Goal: Information Seeking & Learning: Learn about a topic

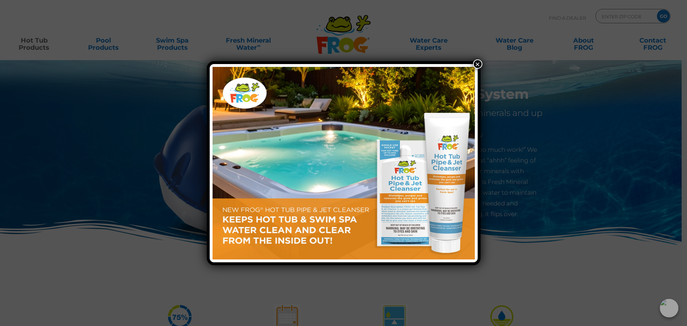
click at [473, 60] on div "×" at bounding box center [343, 163] width 687 height 326
click at [479, 62] on button "×" at bounding box center [477, 63] width 9 height 9
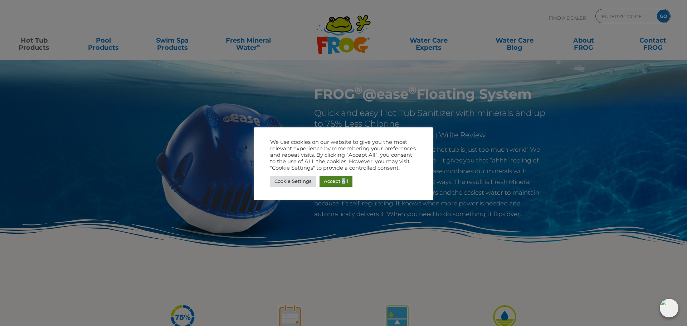
drag, startPoint x: 343, startPoint y: 182, endPoint x: 336, endPoint y: 182, distance: 7.5
click at [342, 182] on link "Accept All" at bounding box center [335, 181] width 33 height 11
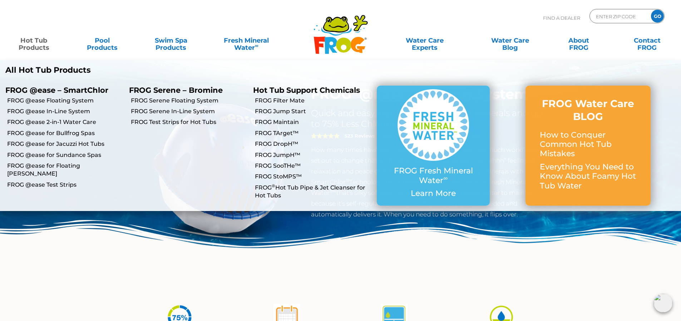
click at [38, 41] on link "Hot Tub Products" at bounding box center [33, 40] width 53 height 14
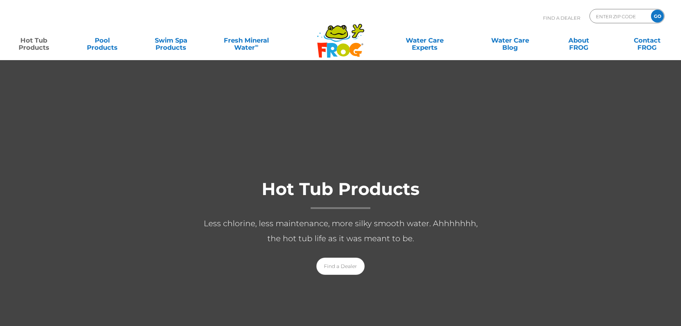
click at [39, 70] on div at bounding box center [340, 234] width 681 height 348
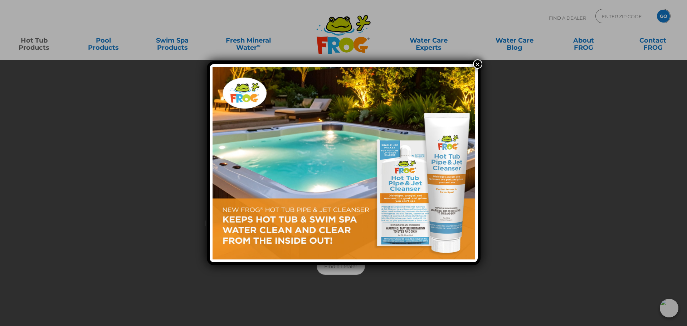
click at [477, 61] on button "×" at bounding box center [477, 63] width 9 height 9
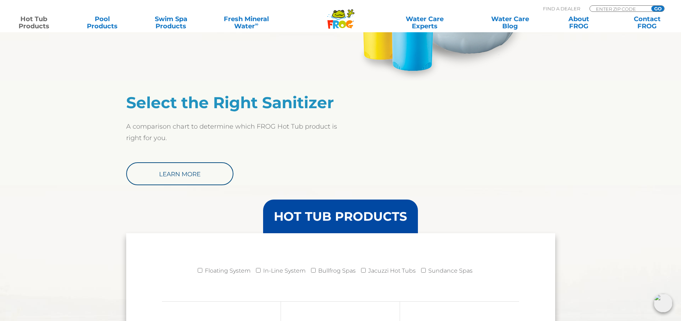
scroll to position [501, 0]
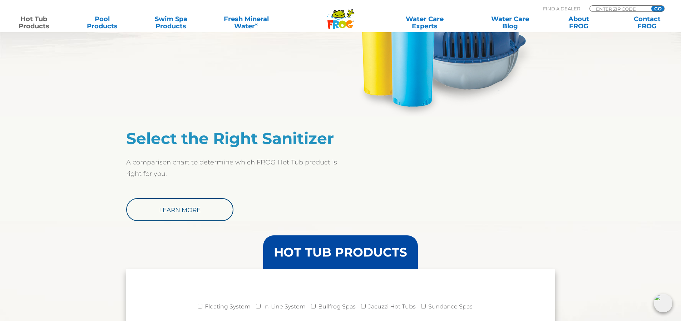
click at [340, 250] on h3 "HOT TUB PRODUCTS" at bounding box center [340, 252] width 133 height 12
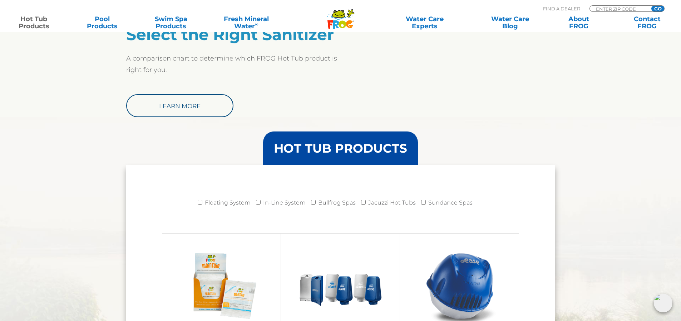
scroll to position [608, 0]
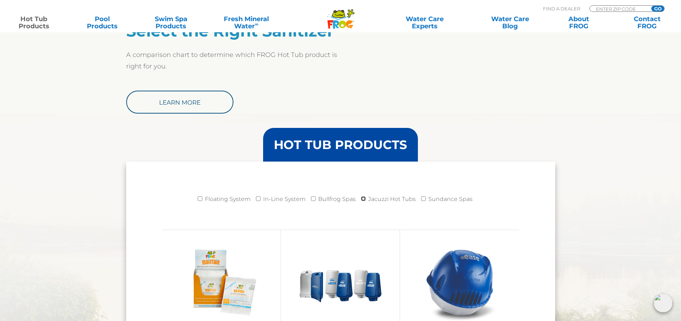
click at [365, 198] on input "Jacuzzi Hot Tubs" at bounding box center [363, 198] width 5 height 5
checkbox input "true"
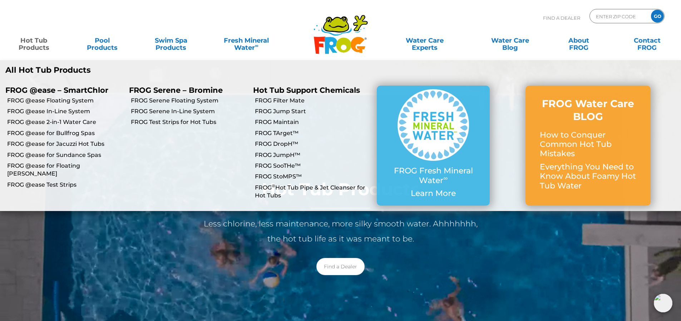
click at [45, 47] on link "Hot Tub Products" at bounding box center [33, 40] width 53 height 14
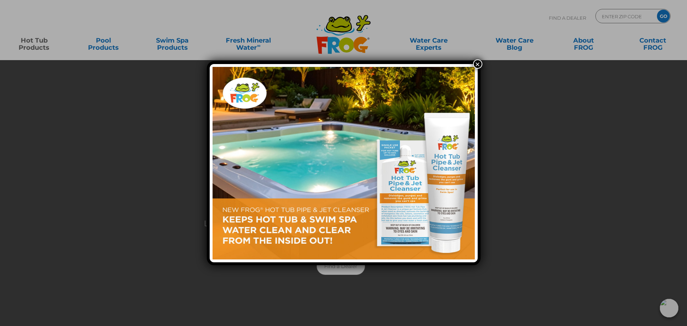
click at [477, 62] on button "×" at bounding box center [477, 63] width 9 height 9
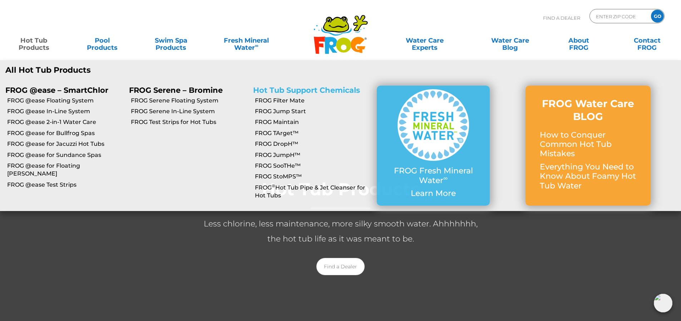
click at [289, 90] on link "Hot Tub Support Chemicals" at bounding box center [306, 90] width 107 height 9
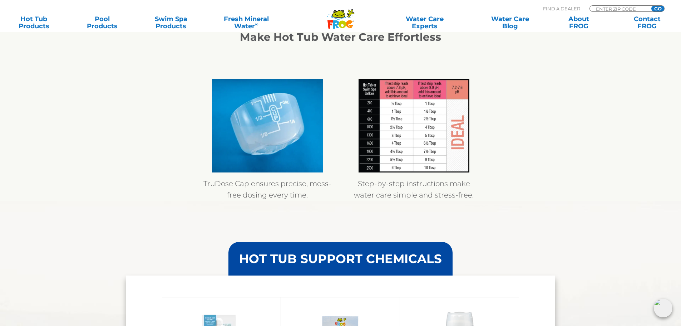
scroll to position [644, 0]
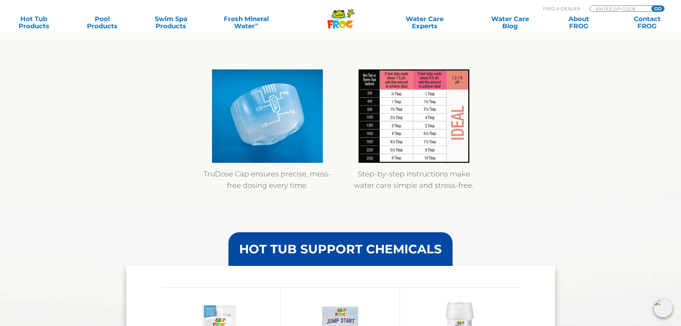
click at [284, 143] on img at bounding box center [267, 115] width 111 height 93
click at [408, 140] on img at bounding box center [414, 115] width 111 height 93
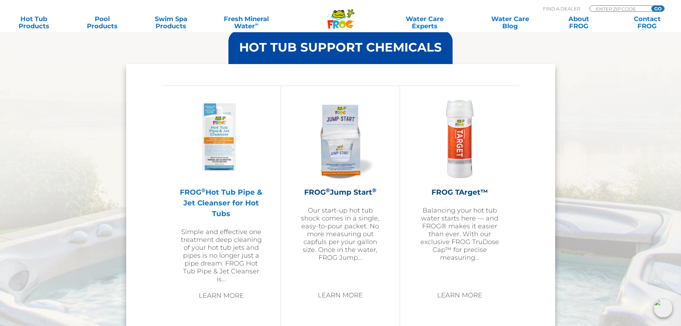
scroll to position [859, 0]
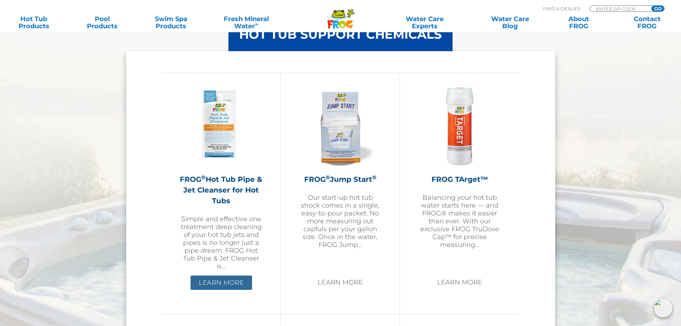
click at [224, 283] on link "Learn More" at bounding box center [222, 282] width 62 height 14
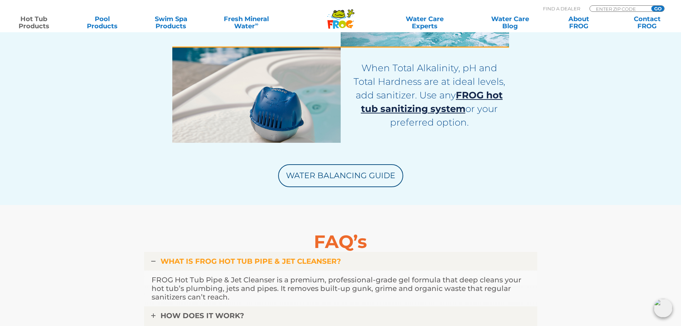
scroll to position [2039, 0]
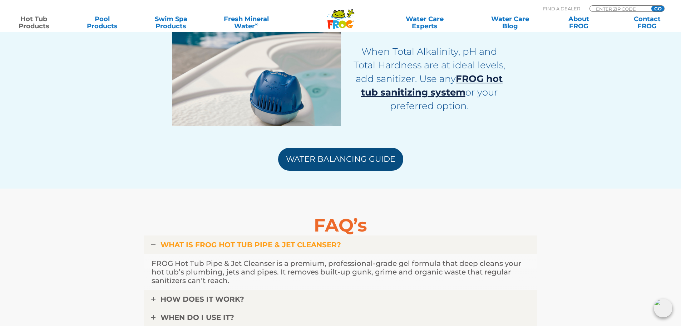
click at [359, 163] on link "Water Balancing Guide" at bounding box center [340, 159] width 125 height 23
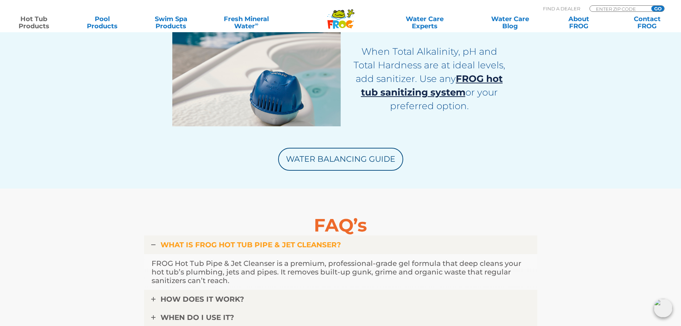
scroll to position [2182, 0]
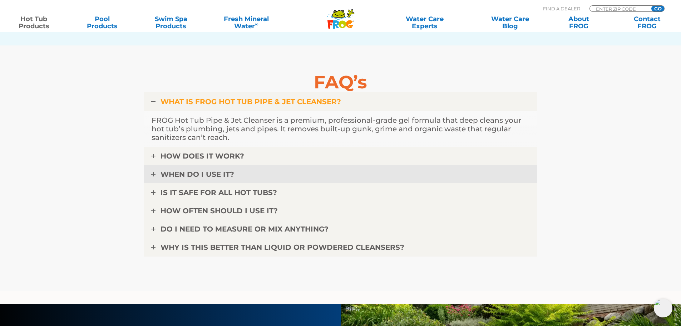
click at [215, 179] on link "WHEN DO I USE IT?" at bounding box center [341, 174] width 394 height 19
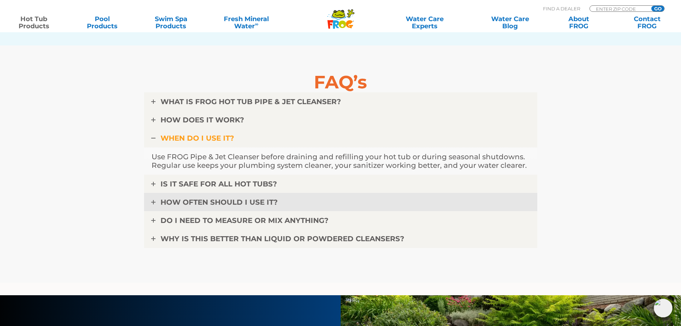
click at [200, 201] on span "HOW OFTEN SHOULD I USE IT?" at bounding box center [219, 202] width 117 height 9
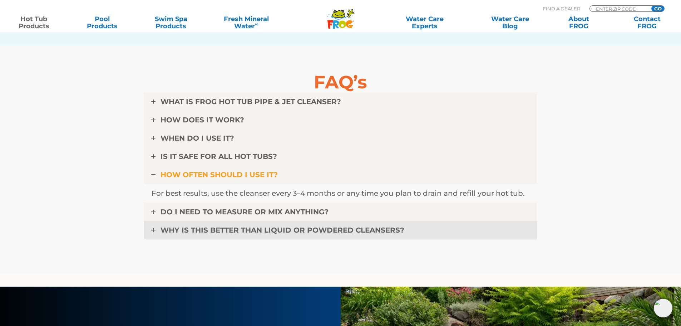
click at [177, 233] on span "WHY IS THIS BETTER THAN LIQUID OR POWDERED CLEANSERS?" at bounding box center [283, 230] width 244 height 9
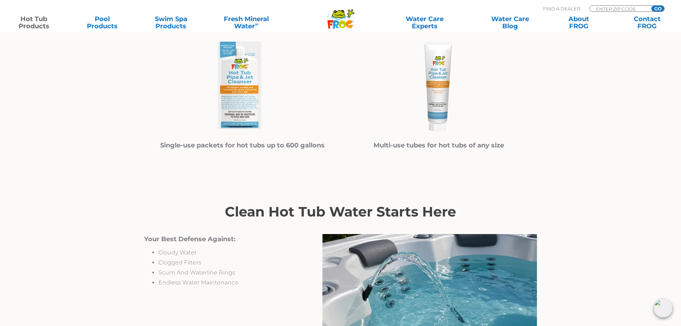
scroll to position [322, 0]
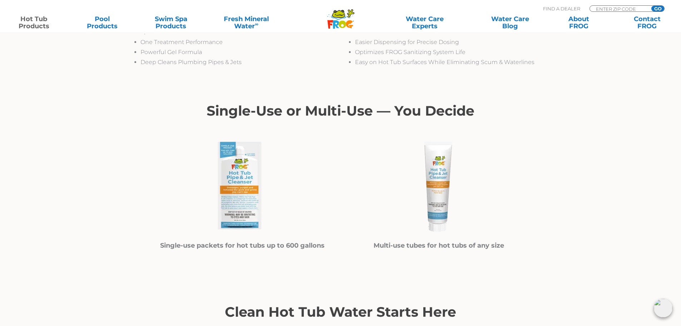
click at [442, 187] on img at bounding box center [439, 186] width 107 height 107
click at [405, 243] on strong "Multi-use tubes for hot tubs of any size" at bounding box center [439, 245] width 131 height 8
click at [406, 245] on strong "Multi-use tubes for hot tubs of any size" at bounding box center [439, 245] width 131 height 8
click at [441, 195] on img at bounding box center [439, 186] width 107 height 107
click at [442, 195] on img at bounding box center [439, 186] width 107 height 107
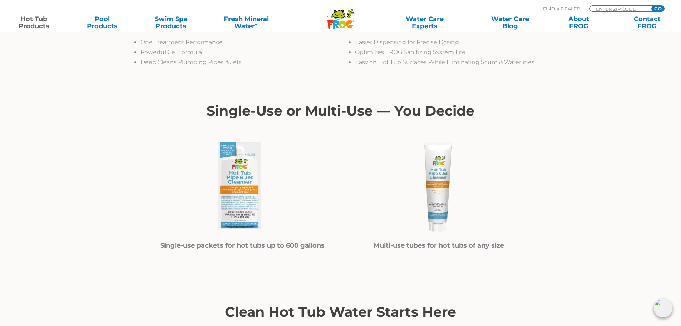
click at [442, 195] on img at bounding box center [439, 186] width 107 height 107
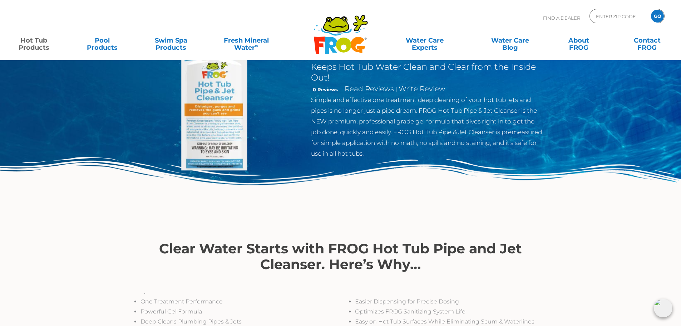
scroll to position [0, 0]
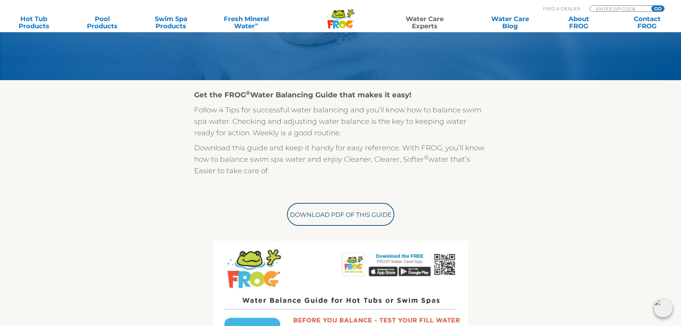
scroll to position [215, 0]
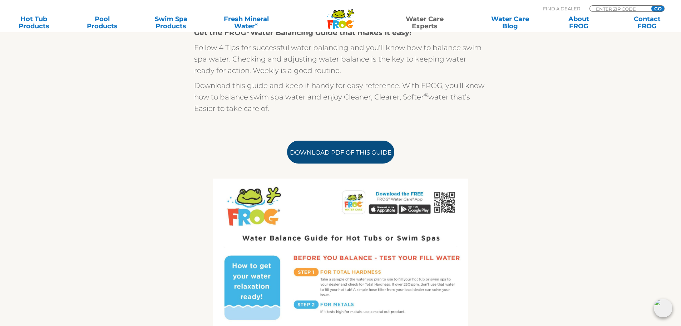
click at [338, 148] on link "Download PDF of this Guide" at bounding box center [340, 152] width 107 height 23
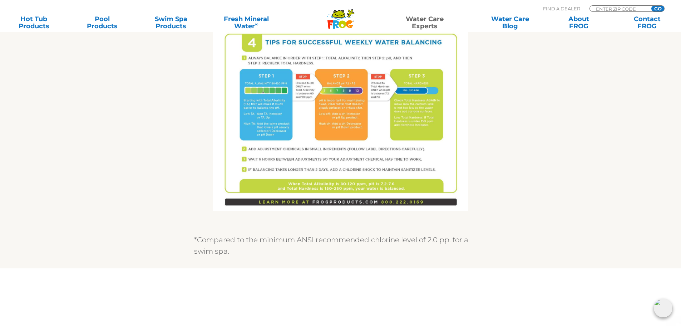
scroll to position [322, 0]
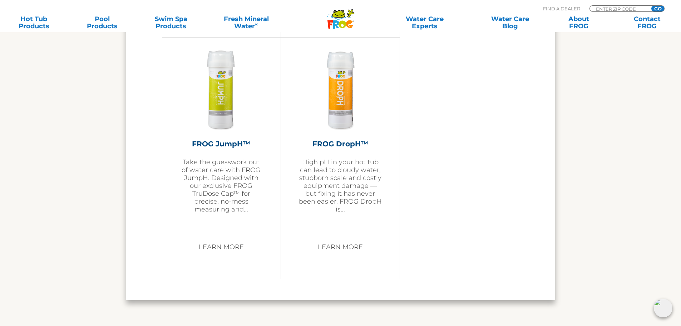
scroll to position [1378, 0]
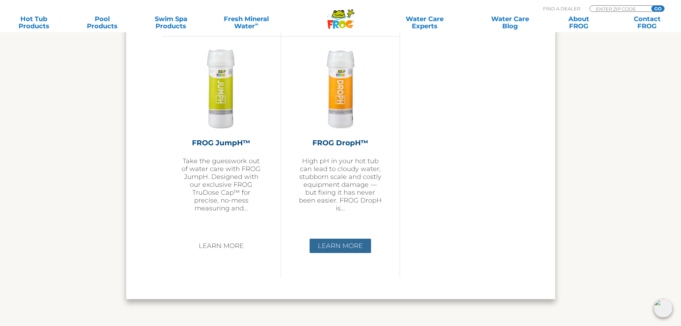
click at [343, 250] on link "Learn More" at bounding box center [341, 246] width 62 height 14
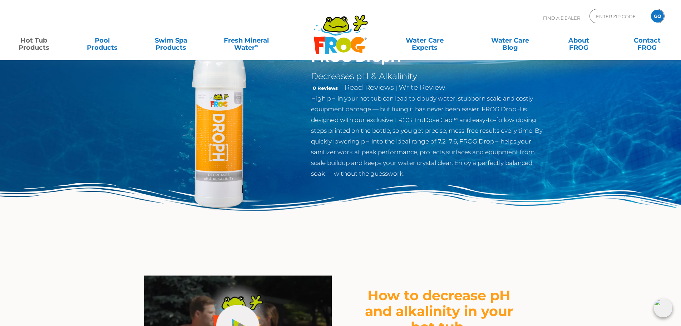
scroll to position [72, 0]
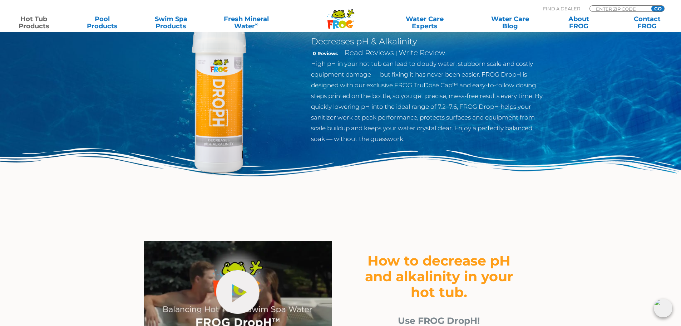
drag, startPoint x: 98, startPoint y: 188, endPoint x: 69, endPoint y: 181, distance: 29.8
click at [60, 186] on img at bounding box center [340, 185] width 681 height 74
drag, startPoint x: 92, startPoint y: 169, endPoint x: 450, endPoint y: 246, distance: 367.0
click at [443, 255] on span "How to decrease pH and alkalinity in your hot tub." at bounding box center [439, 276] width 148 height 48
click at [460, 225] on div "hide-me How to decrease pH and alkalinity in your hot tub. Use FROG DropH!" at bounding box center [340, 294] width 429 height 143
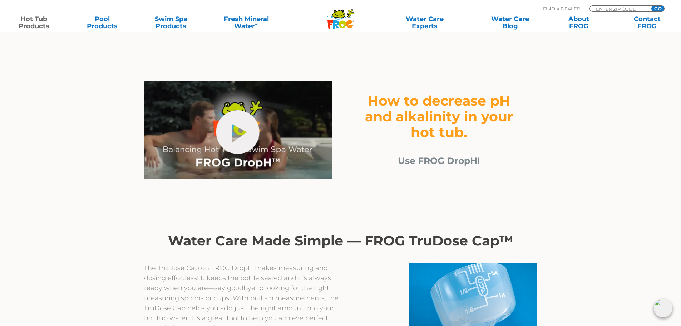
scroll to position [286, 0]
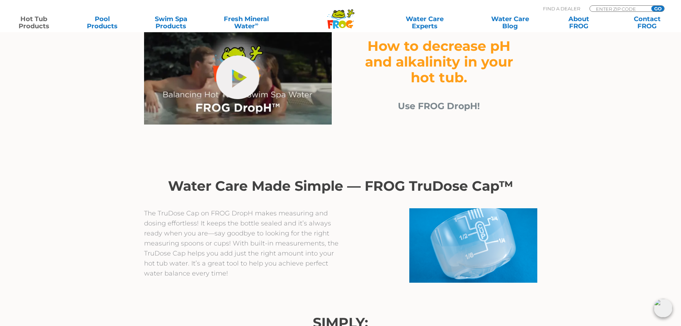
click at [492, 156] on div "Water Care Made Simple — FROG TruDose Cap™" at bounding box center [340, 179] width 429 height 57
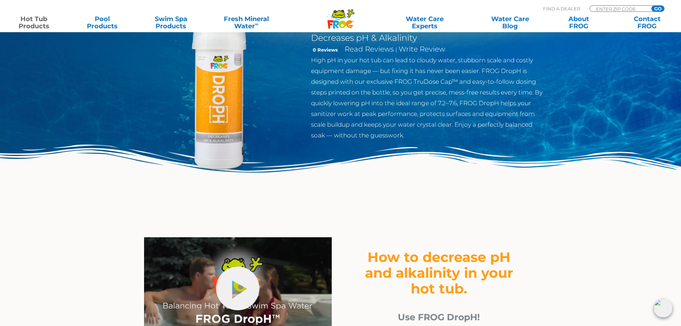
scroll to position [0, 0]
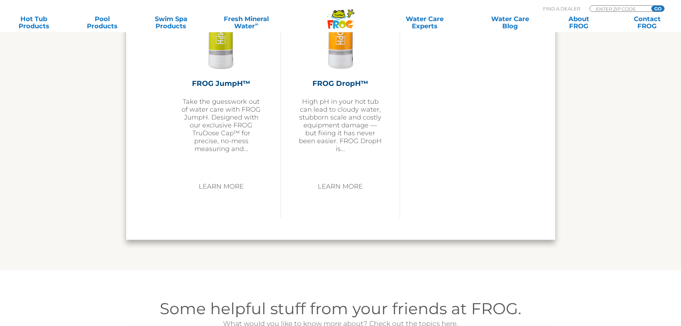
scroll to position [1378, 0]
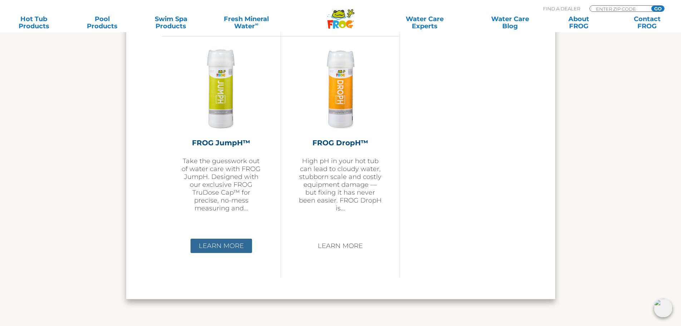
click at [224, 245] on link "Learn More" at bounding box center [222, 246] width 62 height 14
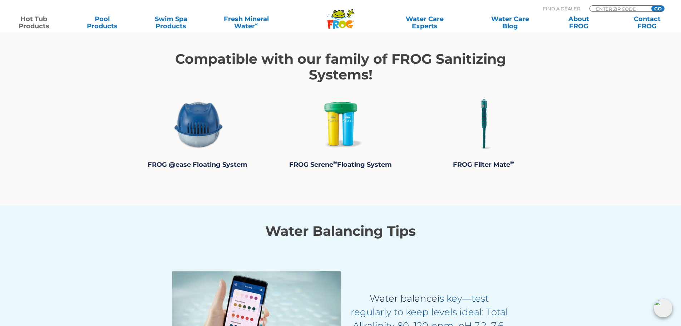
scroll to position [1145, 0]
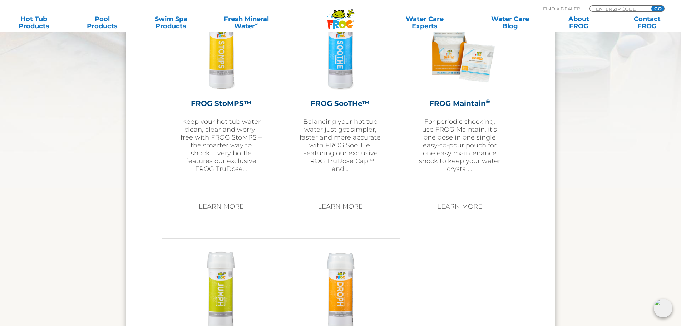
scroll to position [1163, 0]
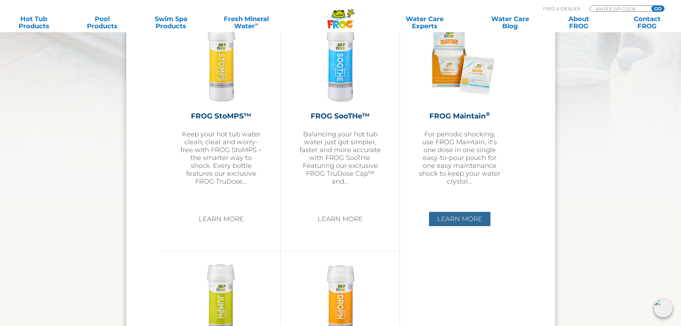
click at [472, 223] on link "Learn More" at bounding box center [460, 219] width 62 height 14
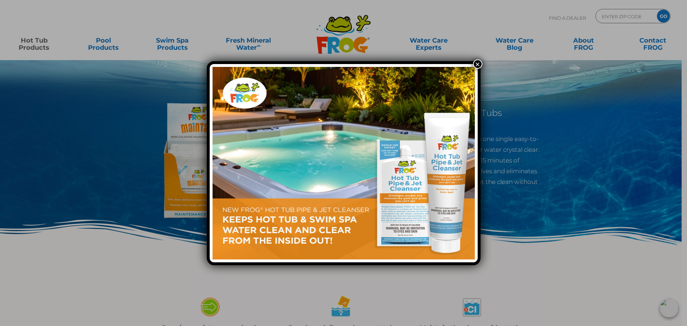
click at [474, 64] on button "×" at bounding box center [477, 63] width 9 height 9
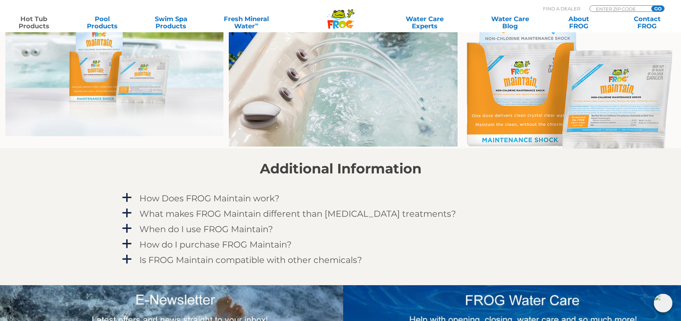
scroll to position [537, 0]
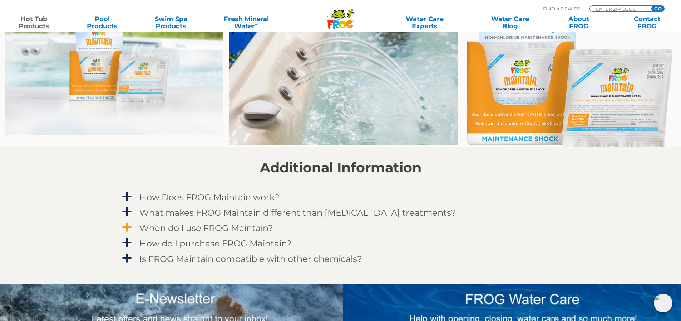
click at [167, 226] on h4 "When do I use FROG Maintain?" at bounding box center [207, 228] width 134 height 10
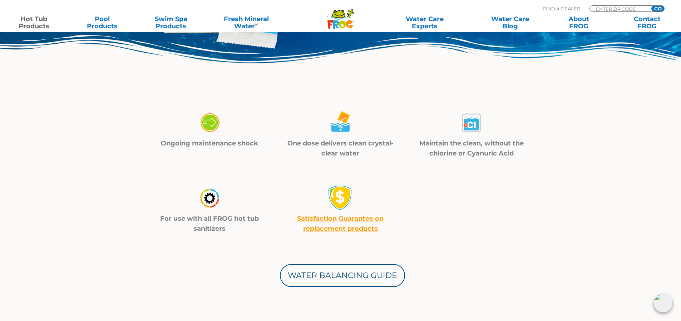
scroll to position [72, 0]
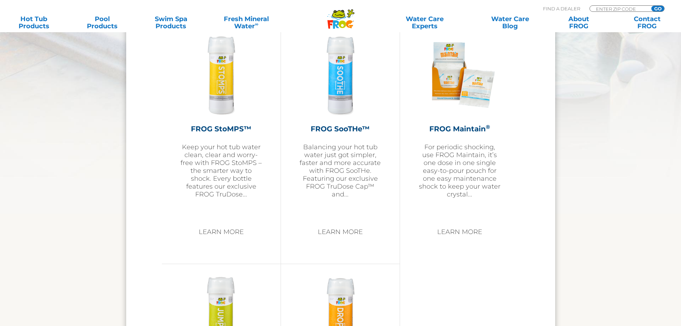
scroll to position [1128, 0]
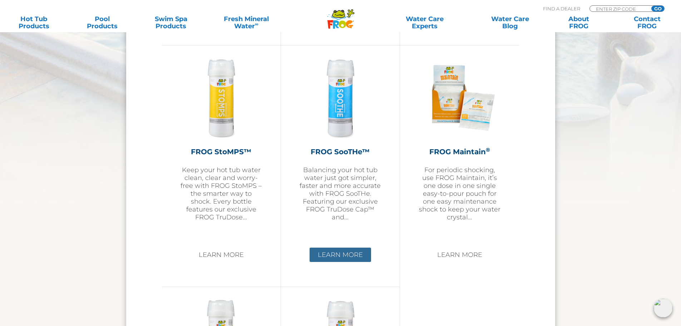
click at [353, 253] on link "Learn More" at bounding box center [341, 255] width 62 height 14
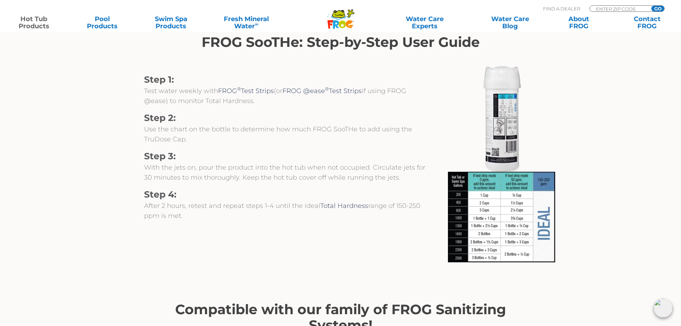
scroll to position [787, 0]
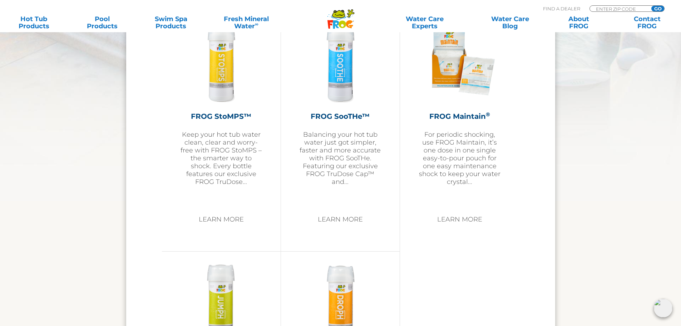
scroll to position [1163, 0]
click at [220, 216] on link "Learn More" at bounding box center [222, 219] width 62 height 14
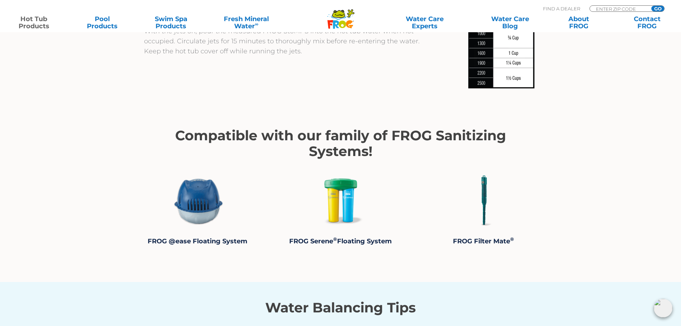
scroll to position [930, 0]
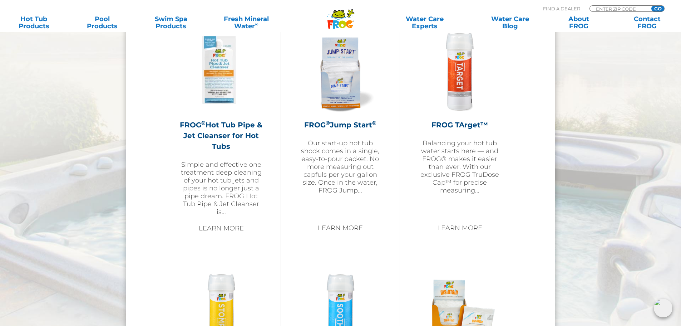
scroll to position [877, 0]
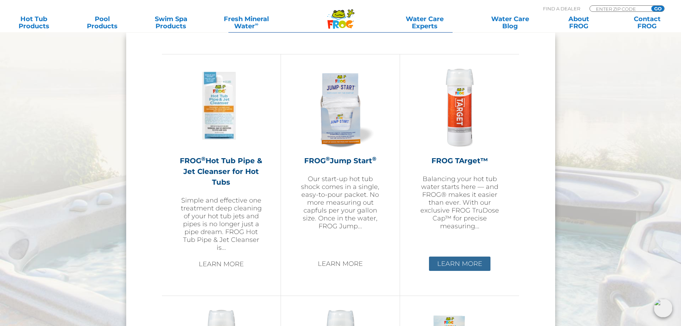
click at [465, 262] on link "Learn More" at bounding box center [460, 264] width 62 height 14
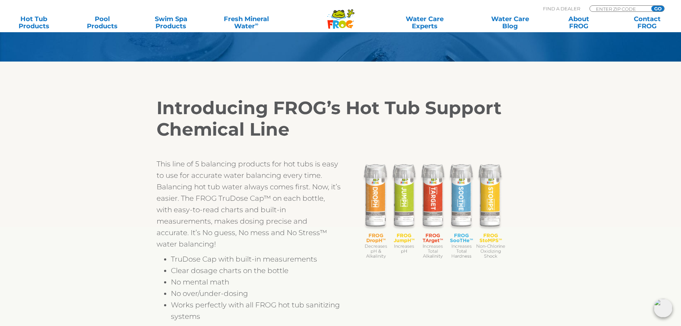
scroll to position [233, 0]
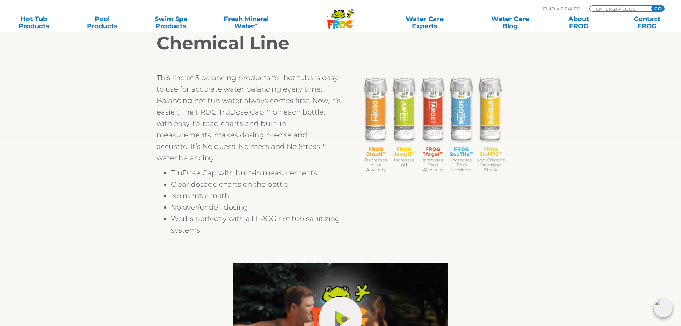
click at [440, 126] on img at bounding box center [433, 124] width 166 height 104
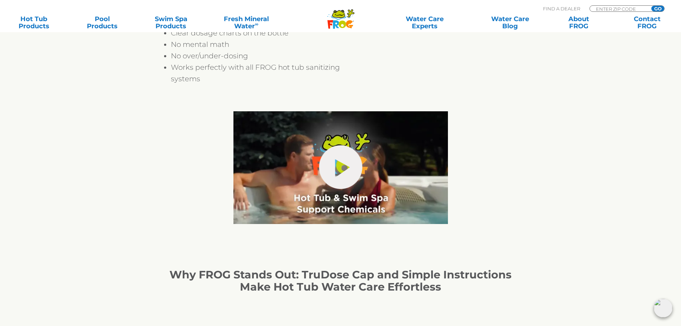
scroll to position [448, 0]
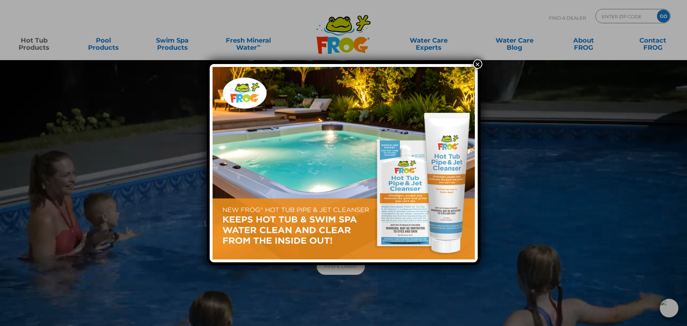
click at [477, 66] on button "×" at bounding box center [477, 63] width 9 height 9
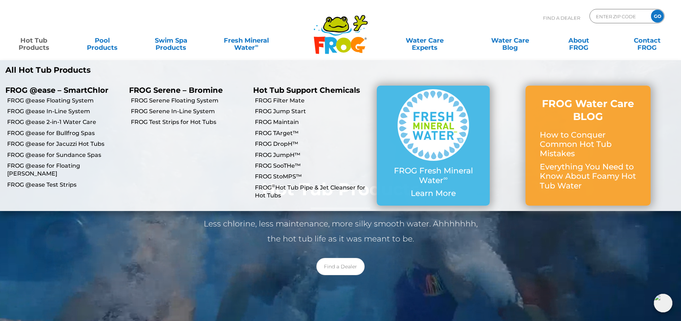
click at [20, 43] on link "Hot Tub Products" at bounding box center [33, 40] width 53 height 14
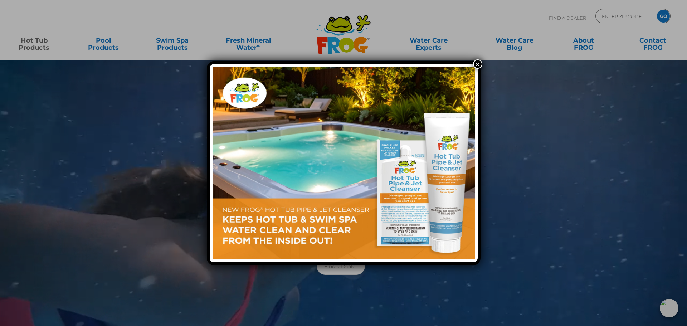
click at [28, 42] on div "×" at bounding box center [343, 163] width 687 height 326
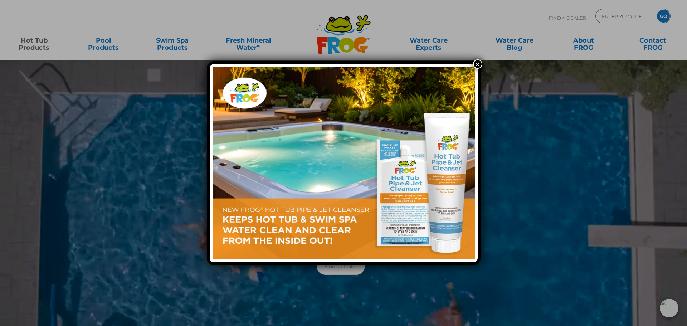
click at [478, 63] on button "×" at bounding box center [477, 63] width 9 height 9
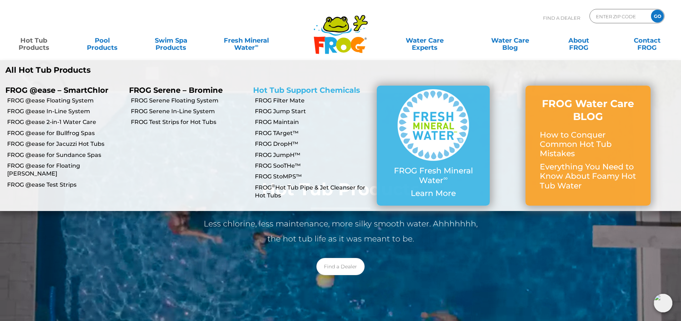
click at [289, 90] on link "Hot Tub Support Chemicals" at bounding box center [306, 90] width 107 height 9
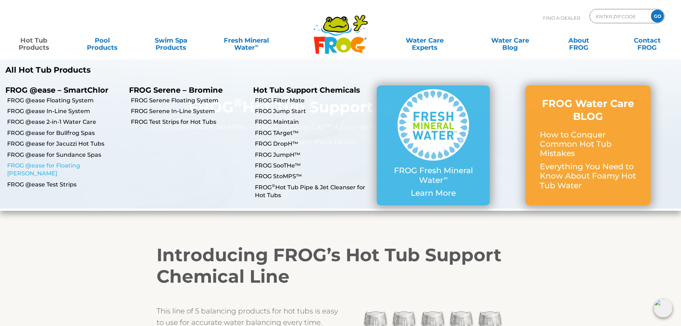
click at [62, 166] on link "FROG @ease for Floating [PERSON_NAME]" at bounding box center [65, 170] width 117 height 16
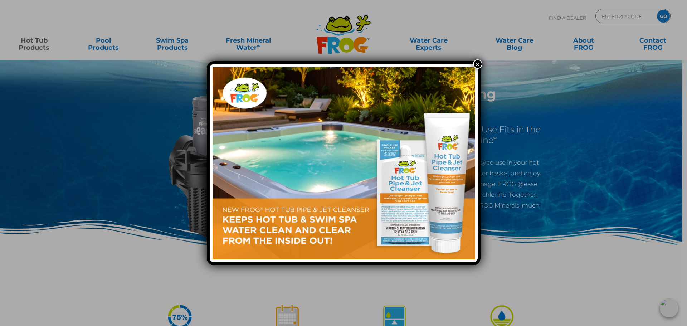
click at [476, 64] on button "×" at bounding box center [477, 63] width 9 height 9
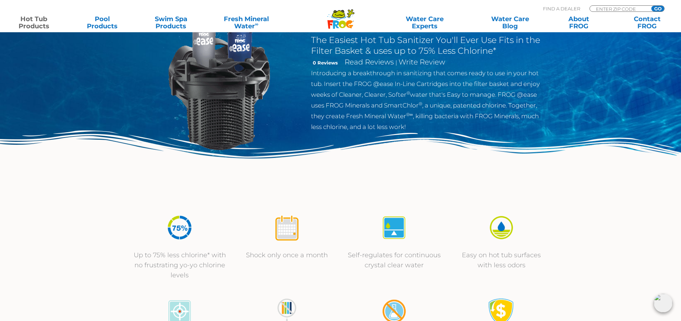
scroll to position [72, 0]
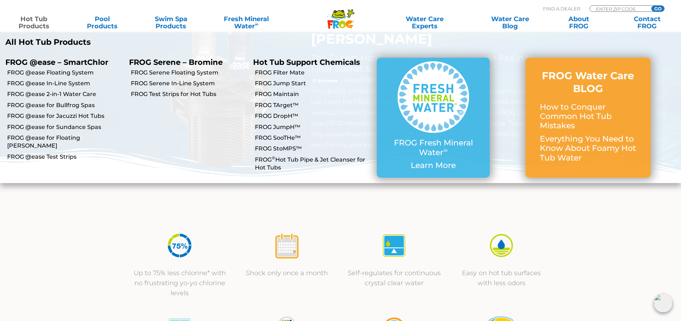
click at [45, 22] on link "Hot Tub Products" at bounding box center [33, 22] width 53 height 14
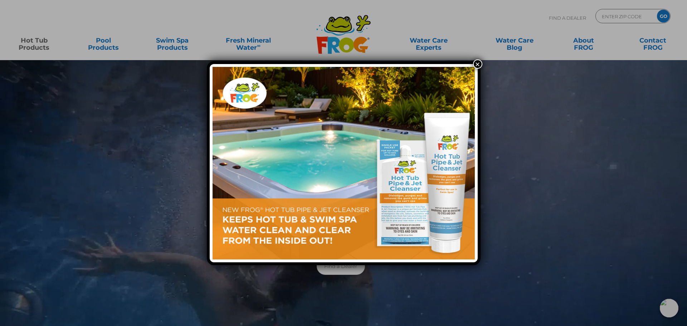
click at [476, 65] on button "×" at bounding box center [477, 63] width 9 height 9
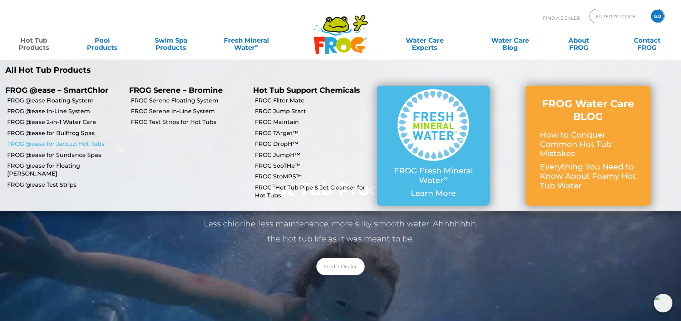
click at [71, 141] on link "FROG @ease for Jacuzzi Hot Tubs" at bounding box center [65, 144] width 117 height 8
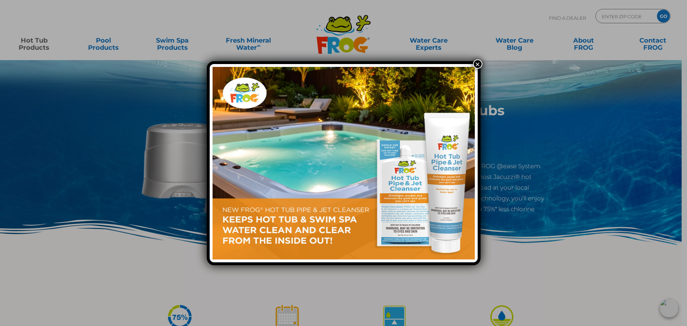
click at [477, 66] on button "×" at bounding box center [477, 63] width 9 height 9
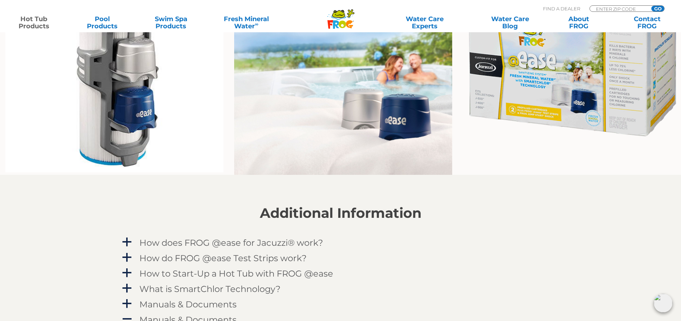
scroll to position [501, 0]
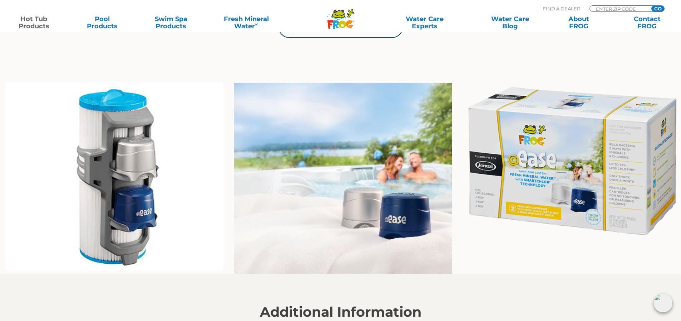
click at [529, 205] on img at bounding box center [572, 161] width 218 height 156
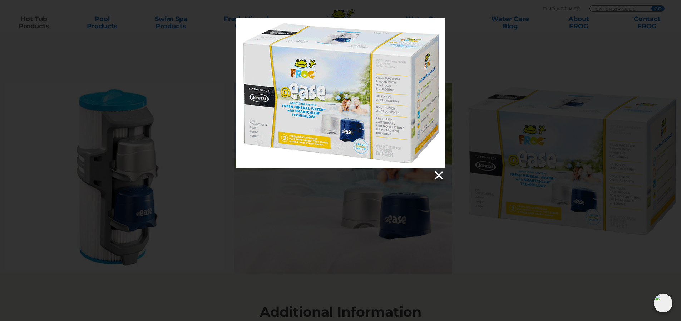
click at [440, 171] on link at bounding box center [438, 175] width 11 height 11
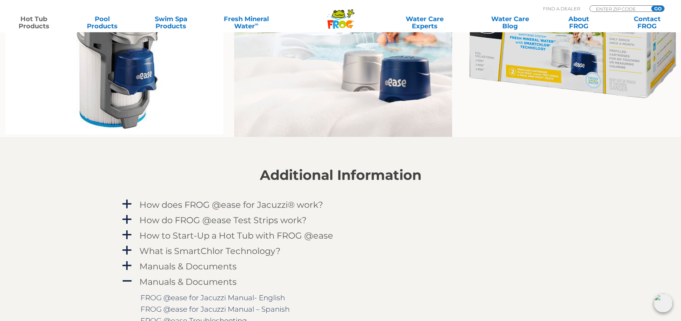
scroll to position [537, 0]
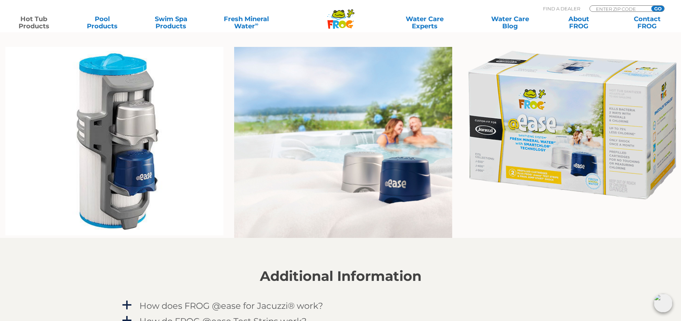
click at [490, 170] on img at bounding box center [572, 125] width 218 height 156
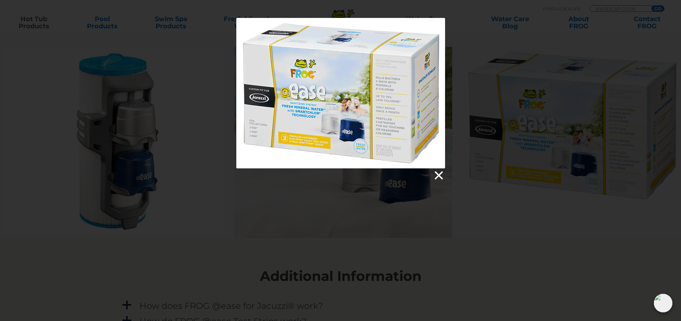
click at [439, 175] on link at bounding box center [438, 175] width 11 height 11
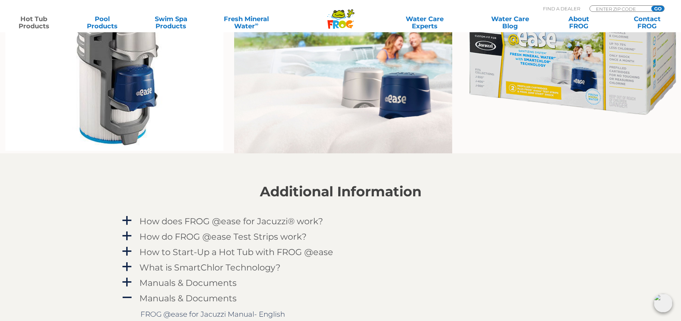
scroll to position [715, 0]
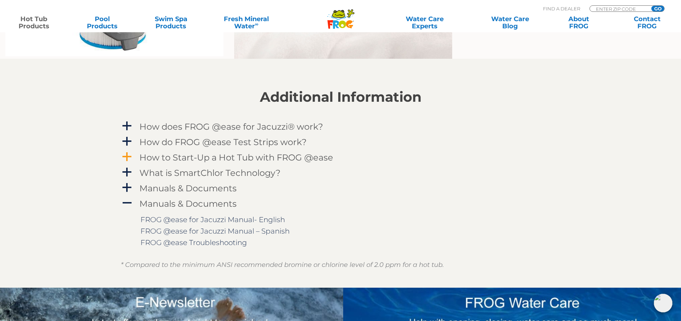
click at [194, 156] on h4 "How to Start-Up a Hot Tub with FROG @ease" at bounding box center [237, 157] width 194 height 10
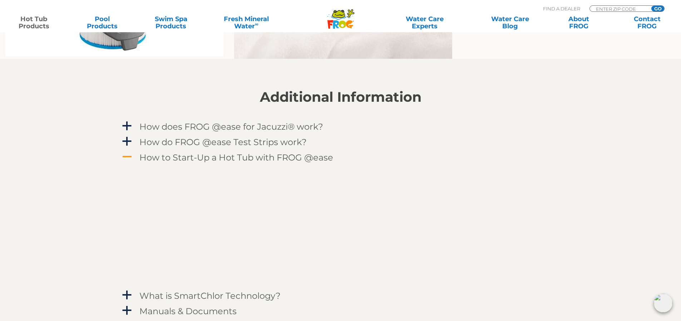
click at [136, 158] on link "A How to Start-Up a Hot Tub with FROG @ease" at bounding box center [341, 157] width 440 height 13
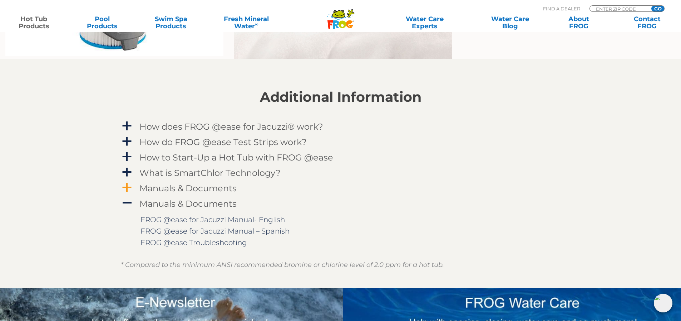
click at [202, 189] on h4 "Manuals & Documents" at bounding box center [188, 188] width 97 height 10
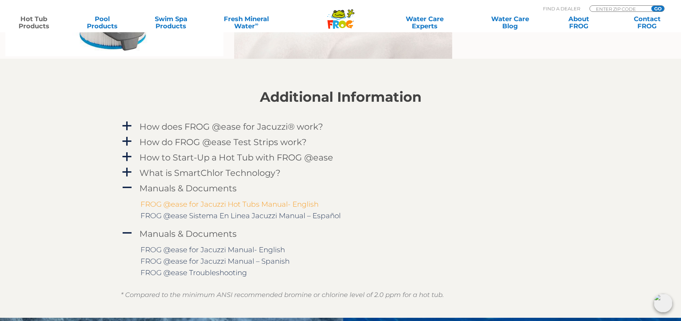
click at [239, 203] on link "FROG @ease for Jacuzzi Hot Tubs Manual- English" at bounding box center [230, 204] width 178 height 9
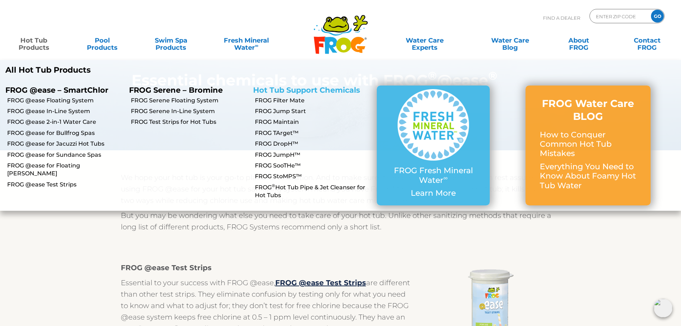
click at [299, 93] on link "Hot Tub Support Chemicals" at bounding box center [306, 90] width 107 height 9
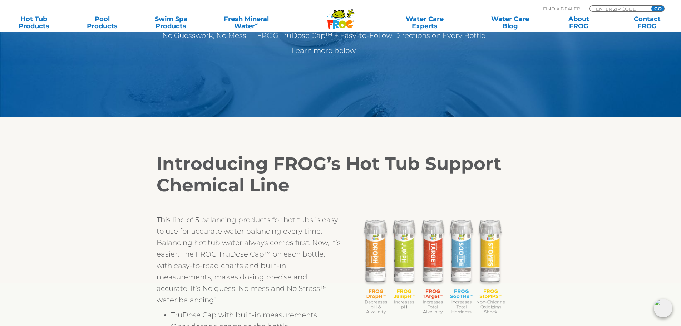
scroll to position [143, 0]
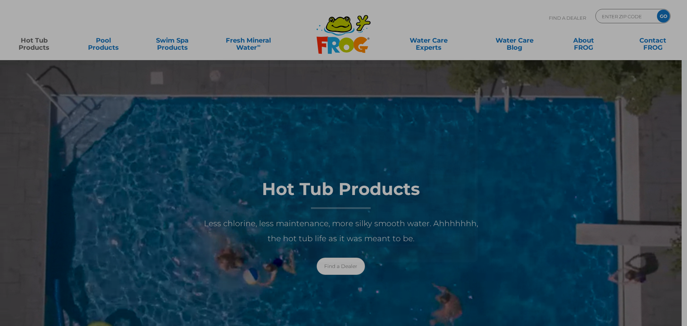
click at [43, 45] on div "×" at bounding box center [343, 163] width 687 height 326
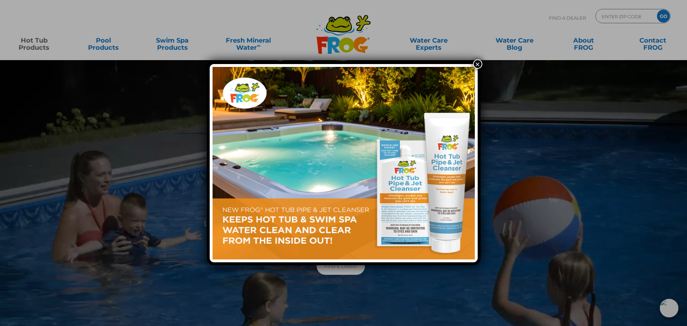
click at [479, 64] on button "×" at bounding box center [477, 63] width 9 height 9
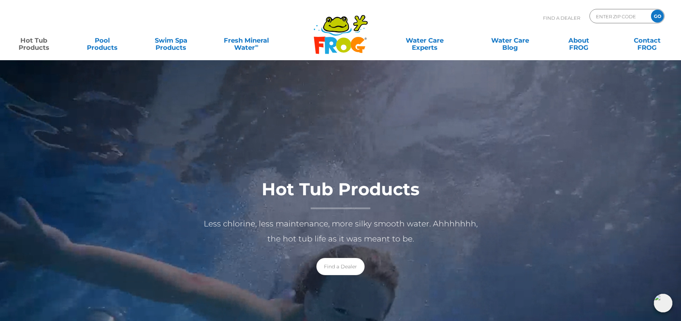
click at [35, 43] on link "Hot Tub Products" at bounding box center [33, 40] width 53 height 14
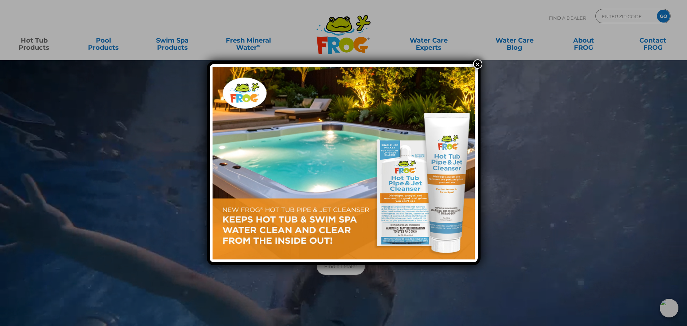
click at [30, 50] on div "×" at bounding box center [343, 163] width 687 height 326
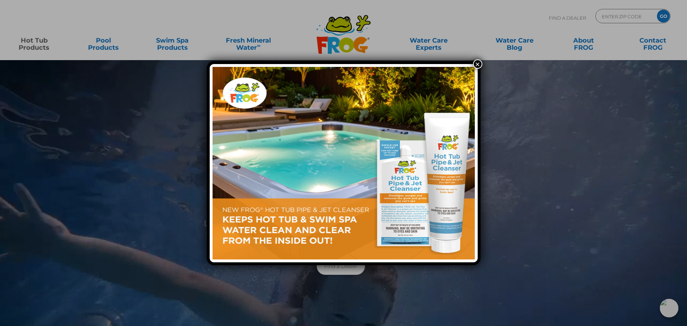
click at [480, 66] on button "×" at bounding box center [477, 63] width 9 height 9
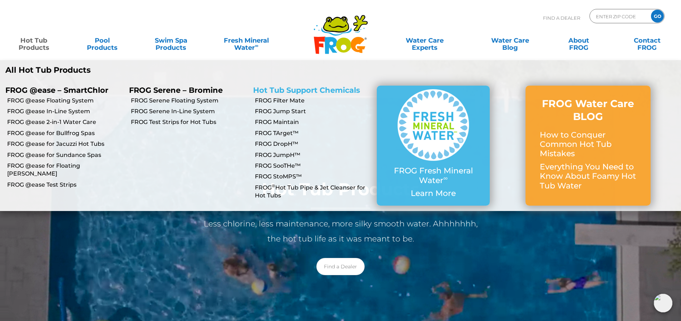
click at [301, 91] on link "Hot Tub Support Chemicals" at bounding box center [306, 90] width 107 height 9
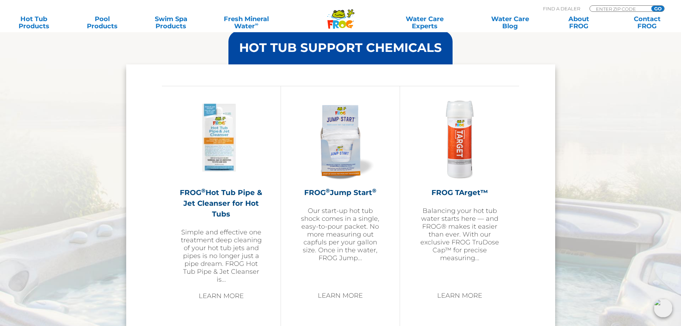
scroll to position [966, 0]
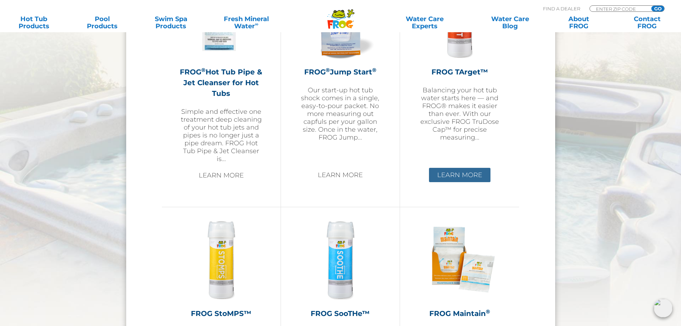
click at [454, 177] on link "Learn More" at bounding box center [460, 175] width 62 height 14
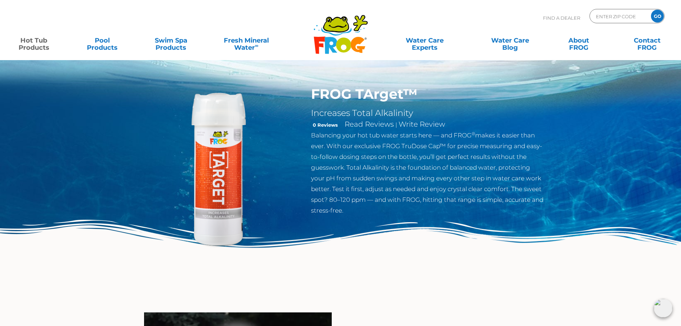
drag, startPoint x: 444, startPoint y: 260, endPoint x: 468, endPoint y: 285, distance: 34.7
click at [468, 283] on img at bounding box center [340, 257] width 681 height 74
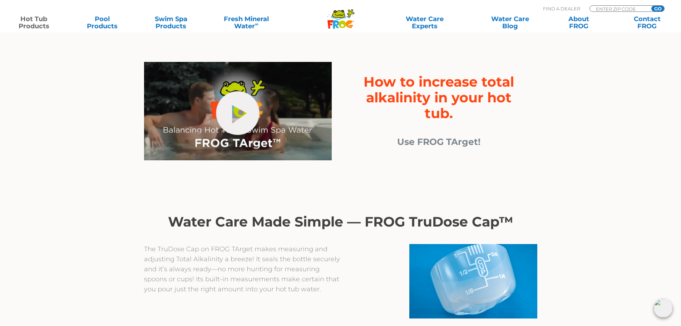
scroll to position [107, 0]
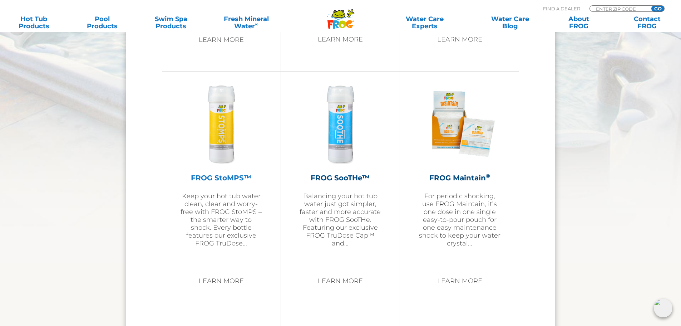
scroll to position [1168, 0]
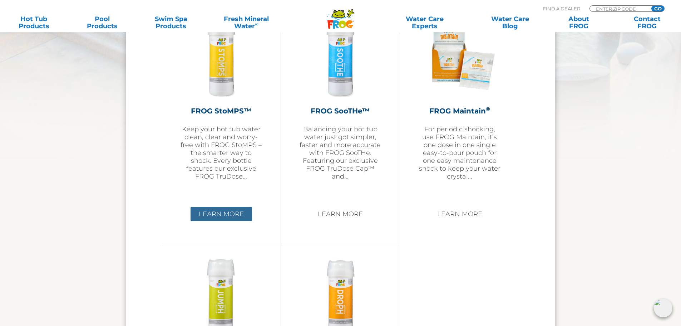
click at [226, 216] on link "Learn More" at bounding box center [222, 214] width 62 height 14
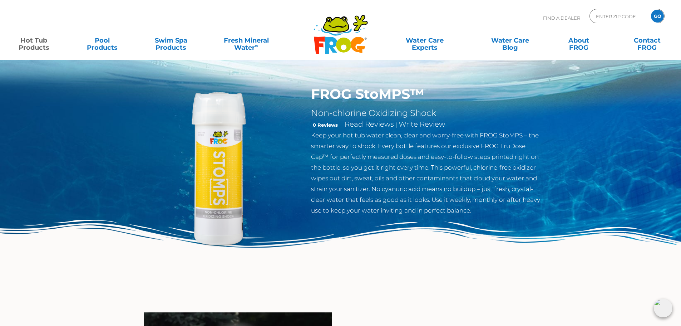
click at [503, 287] on img at bounding box center [340, 257] width 681 height 74
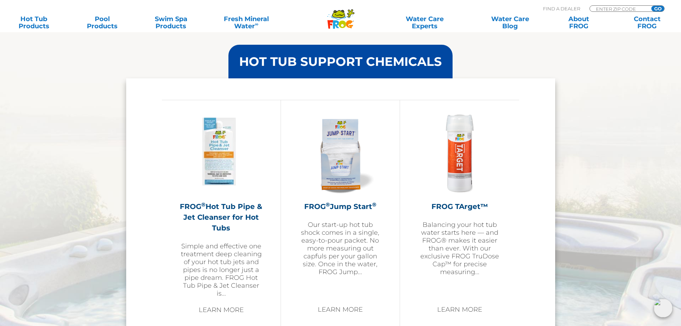
scroll to position [942, 0]
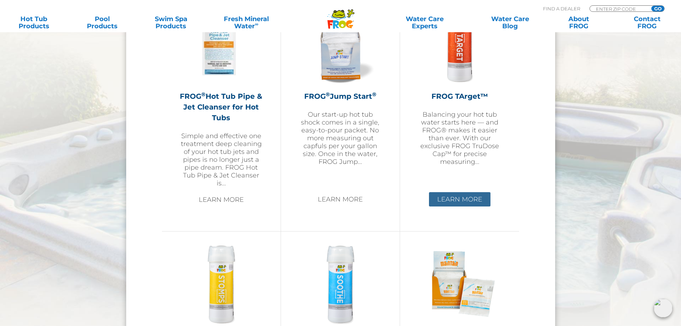
click at [463, 200] on link "Learn More" at bounding box center [460, 199] width 62 height 14
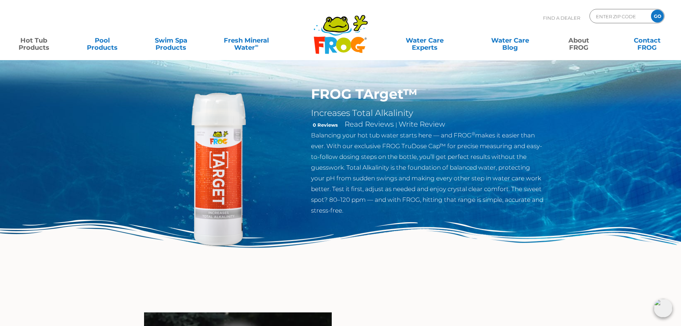
click at [576, 48] on link "About FROG" at bounding box center [578, 40] width 53 height 14
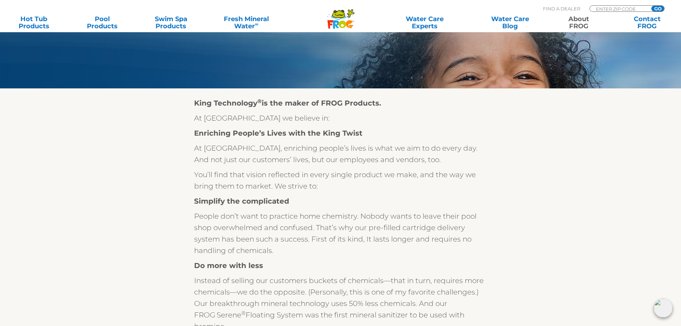
scroll to position [179, 0]
